Goal: Task Accomplishment & Management: Complete application form

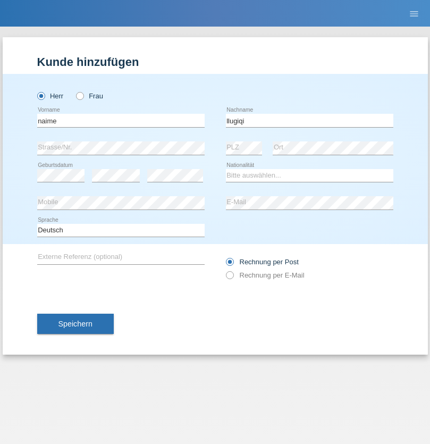
type input "llugiqi"
select select "CH"
radio input "true"
click at [121, 120] on input "text" at bounding box center [120, 120] width 167 height 13
type input "Shaban"
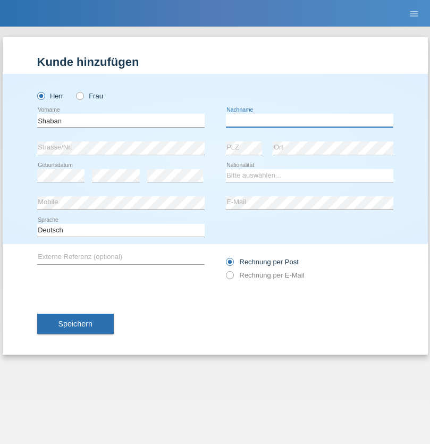
click at [309, 120] on input "text" at bounding box center [309, 120] width 167 height 13
type input "llugiqi"
select select "CH"
radio input "true"
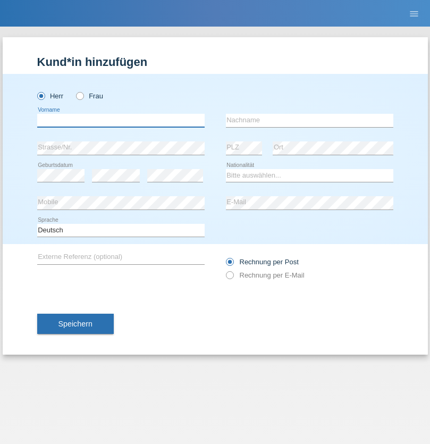
click at [121, 120] on input "text" at bounding box center [120, 120] width 167 height 13
type input "[PERSON_NAME]"
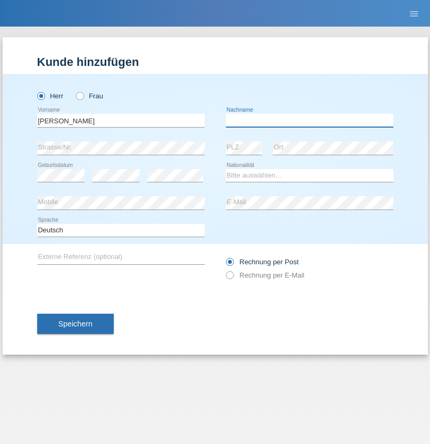
click at [309, 120] on input "text" at bounding box center [309, 120] width 167 height 13
type input "Monthoux"
select select "CH"
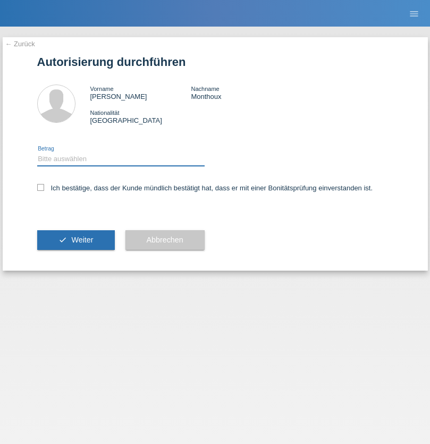
select select "1"
checkbox input "true"
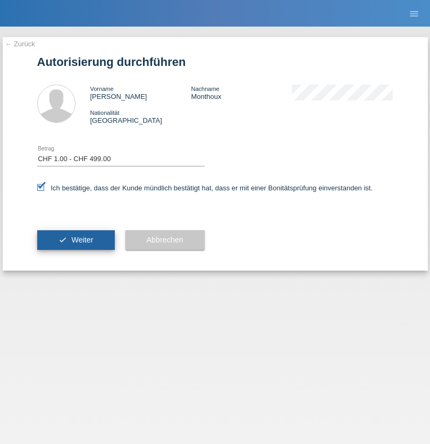
click at [75, 240] on span "Weiter" at bounding box center [82, 239] width 22 height 9
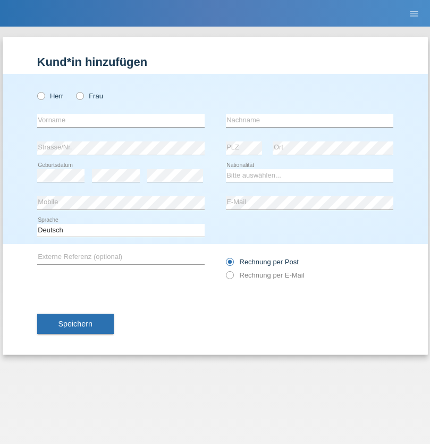
radio input "true"
click at [121, 120] on input "text" at bounding box center [120, 120] width 167 height 13
type input "Rudy"
click at [309, 120] on input "text" at bounding box center [309, 120] width 167 height 13
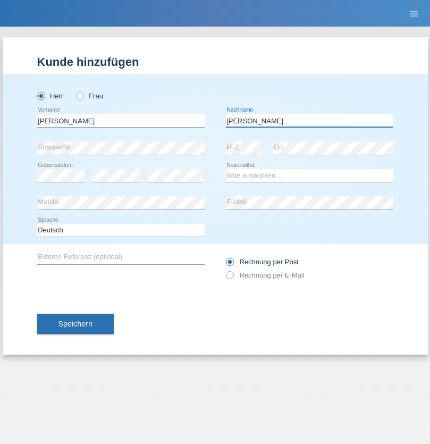
type input "Simon"
select select "FR"
select select "C"
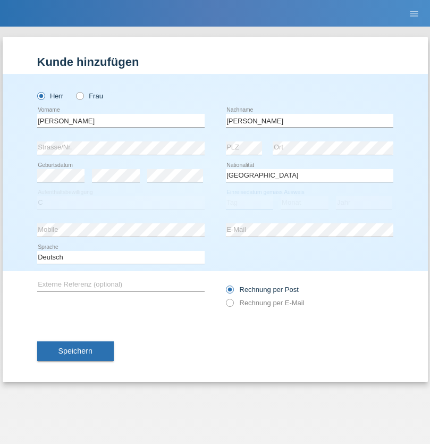
select select "04"
select select "2021"
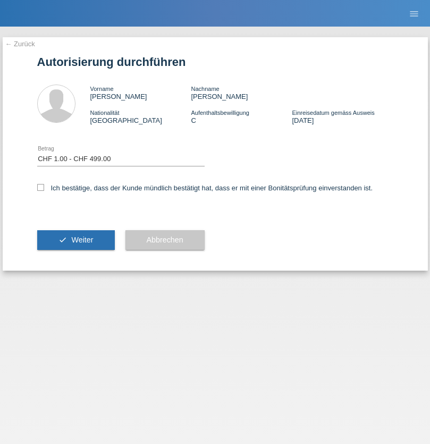
select select "1"
checkbox input "true"
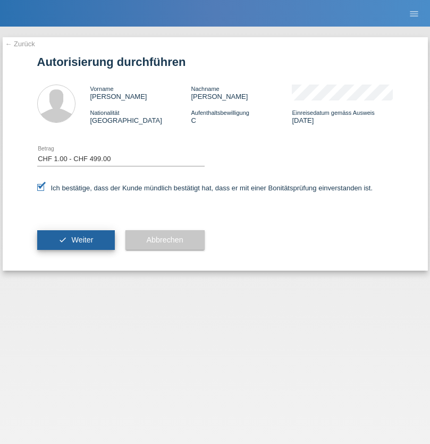
click at [75, 240] on span "Weiter" at bounding box center [82, 239] width 22 height 9
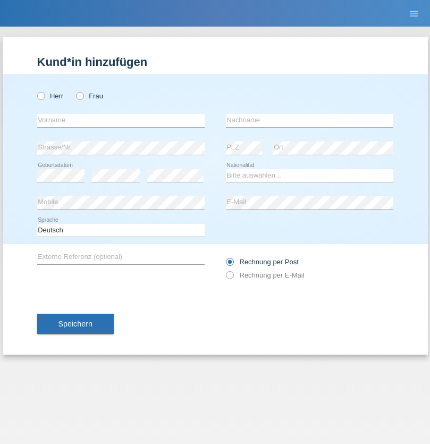
radio input "true"
click at [121, 120] on input "text" at bounding box center [120, 120] width 167 height 13
type input "Champing"
click at [309, 120] on input "text" at bounding box center [309, 120] width 167 height 13
type input "Malonga"
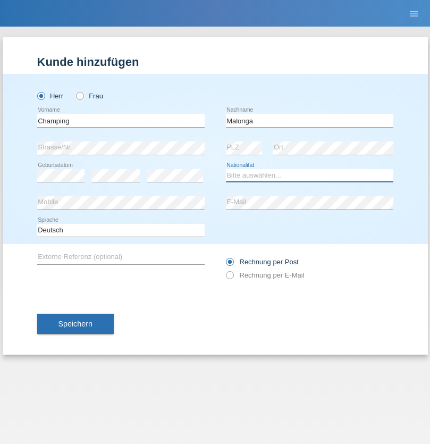
select select "CH"
radio input "true"
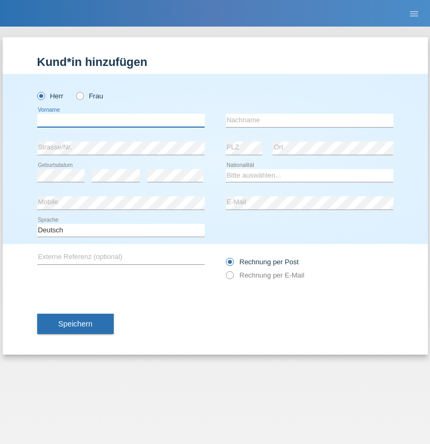
click at [121, 120] on input "text" at bounding box center [120, 120] width 167 height 13
type input "Djordjevic"
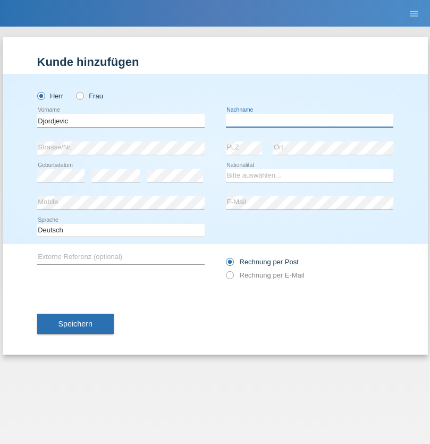
click at [309, 120] on input "text" at bounding box center [309, 120] width 167 height 13
type input "Radosav"
select select "RS"
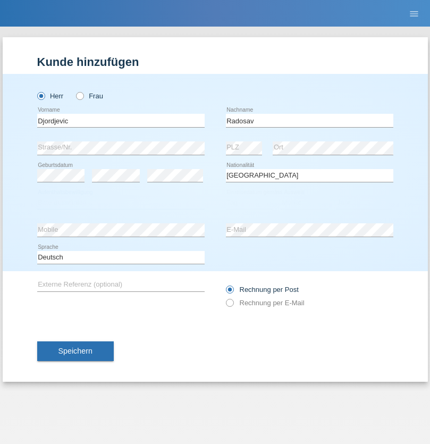
select select "C"
select select "10"
select select "03"
select select "1989"
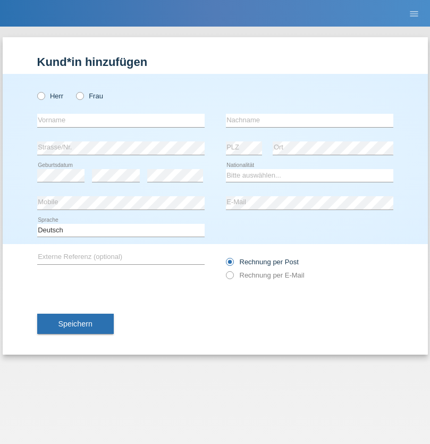
radio input "true"
click at [121, 120] on input "text" at bounding box center [120, 120] width 167 height 13
type input "[PERSON_NAME]"
click at [309, 120] on input "text" at bounding box center [309, 120] width 167 height 13
type input "Patera"
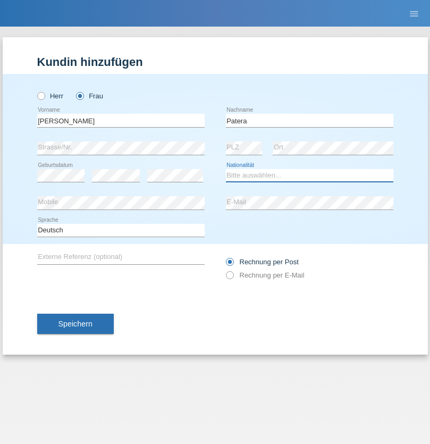
select select "CH"
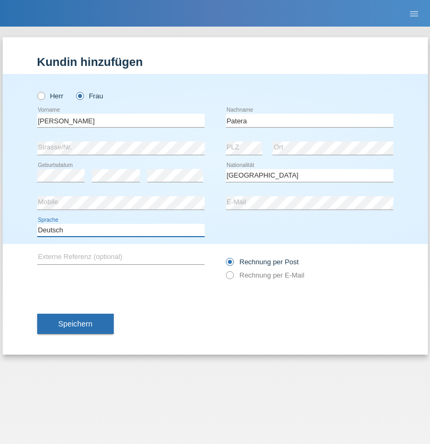
select select "en"
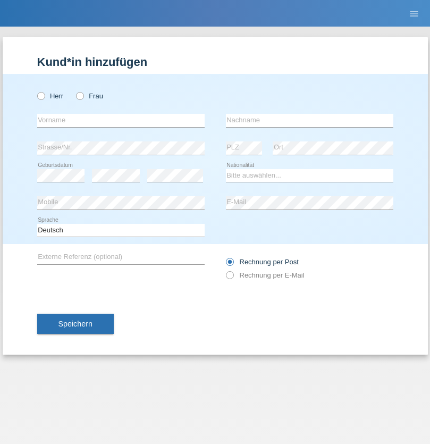
radio input "true"
click at [121, 120] on input "text" at bounding box center [120, 120] width 167 height 13
type input "[PERSON_NAME]"
click at [309, 120] on input "text" at bounding box center [309, 120] width 167 height 13
type input "Sakhi"
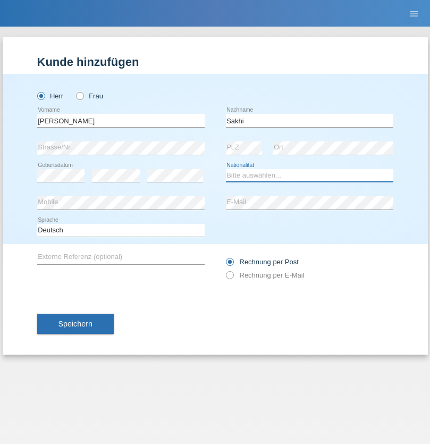
select select "IT"
select select "C"
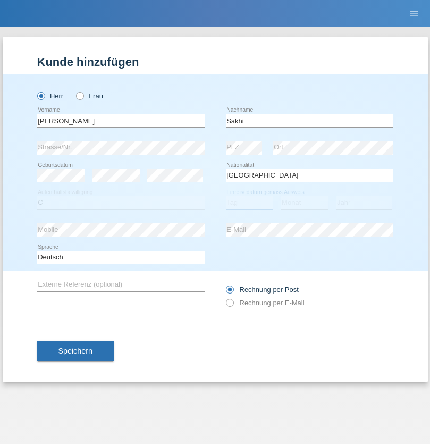
select select "24"
select select "10"
select select "2021"
